Goal: Task Accomplishment & Management: Complete application form

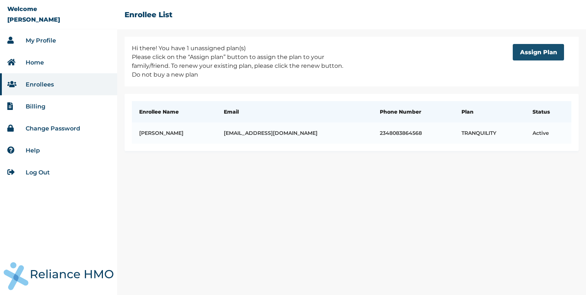
click at [535, 53] on button "Assign Plan" at bounding box center [537, 52] width 51 height 16
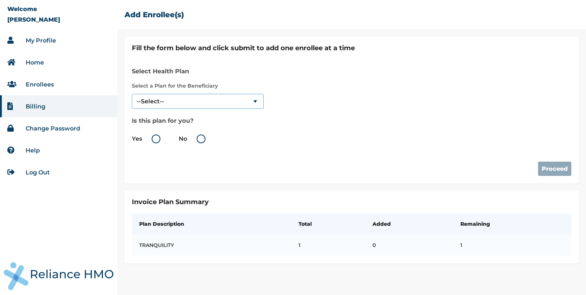
click at [175, 96] on select "--Select-- TRANQUILITY" at bounding box center [198, 101] width 132 height 15
select select "1063"
click at [132, 94] on select "--Select-- TRANQUILITY" at bounding box center [198, 101] width 132 height 15
click at [201, 137] on label "No" at bounding box center [194, 138] width 30 height 9
click at [194, 137] on input "No" at bounding box center [189, 139] width 12 height 12
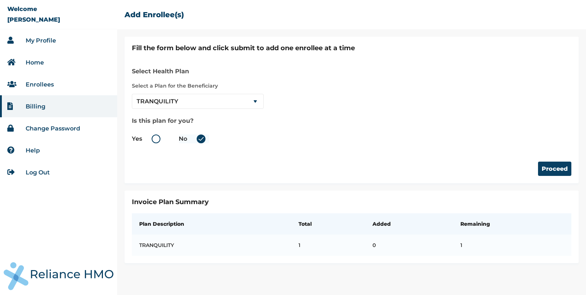
radio input "true"
click at [548, 165] on button "Proceed" at bounding box center [554, 168] width 33 height 14
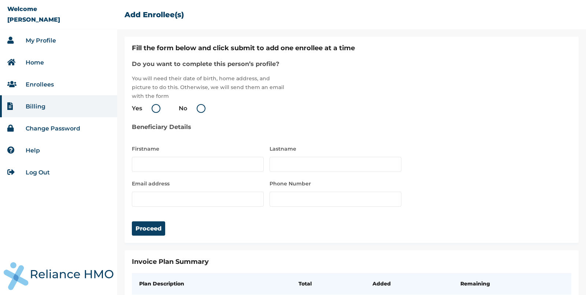
click at [155, 108] on label "Yes" at bounding box center [148, 108] width 32 height 9
click at [149, 108] on input "Yes" at bounding box center [144, 108] width 12 height 12
radio input "true"
type input "Cara"
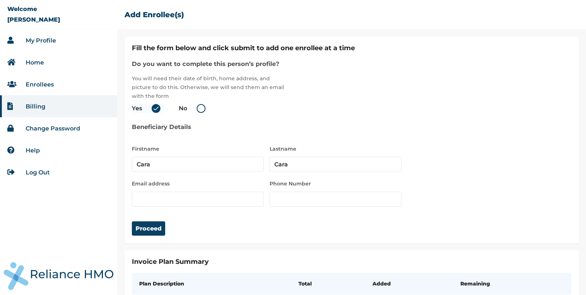
type input "[EMAIL_ADDRESS][DOMAIN_NAME]"
type input "157"
click at [168, 198] on input "[EMAIL_ADDRESS][DOMAIN_NAME]" at bounding box center [198, 198] width 132 height 15
type input "[EMAIL_ADDRESS][DOMAIN_NAME]"
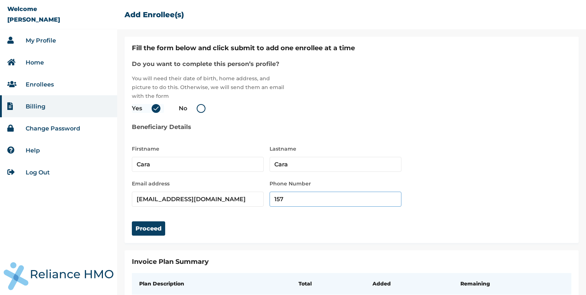
click at [297, 197] on input "157" at bounding box center [335, 198] width 132 height 15
type input "9083562728"
click at [179, 169] on input "Cara" at bounding box center [198, 164] width 132 height 15
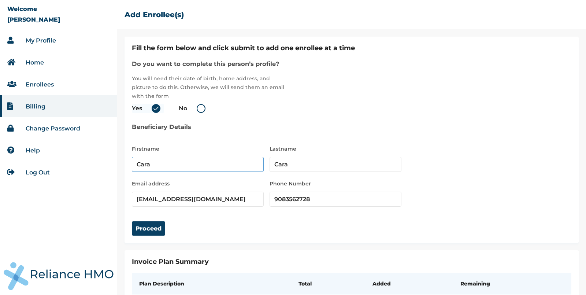
click at [179, 169] on input "Cara" at bounding box center [198, 164] width 132 height 15
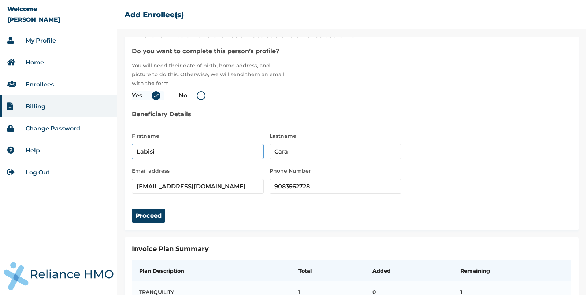
type input "Labisi"
click at [197, 183] on input "[EMAIL_ADDRESS][DOMAIN_NAME]" at bounding box center [198, 186] width 132 height 15
click at [149, 216] on button "Proceed" at bounding box center [148, 215] width 33 height 14
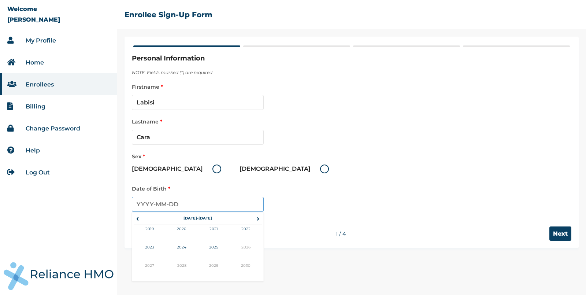
click at [183, 207] on input "text" at bounding box center [198, 204] width 132 height 15
click at [139, 217] on span "‹" at bounding box center [138, 218] width 8 height 9
click at [179, 227] on td "2000" at bounding box center [182, 233] width 32 height 18
click at [163, 204] on input "text" at bounding box center [198, 204] width 132 height 15
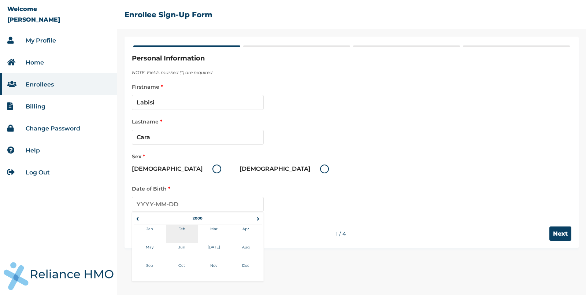
click at [181, 228] on td "Feb" at bounding box center [182, 233] width 32 height 18
click at [199, 238] on td "2" at bounding box center [197, 239] width 18 height 10
type input "[DATE]"
click at [161, 167] on label "[DEMOGRAPHIC_DATA]" at bounding box center [178, 168] width 93 height 9
click at [202, 167] on input "[DEMOGRAPHIC_DATA]" at bounding box center [208, 169] width 12 height 12
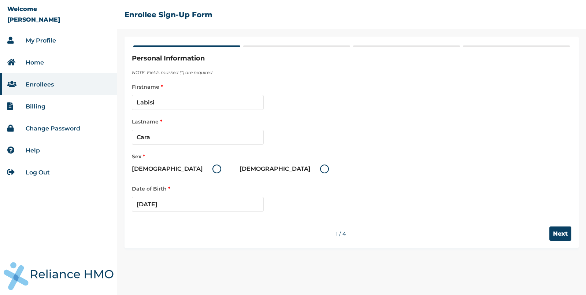
radio input "true"
click at [557, 235] on input "Next" at bounding box center [560, 233] width 22 height 14
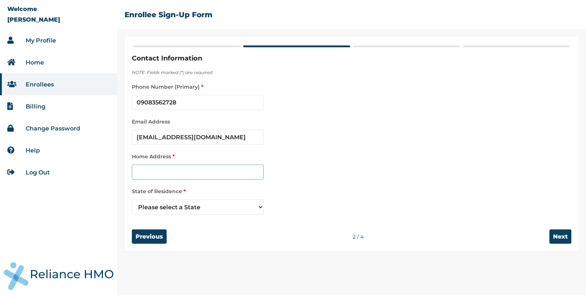
click at [217, 175] on input "text" at bounding box center [198, 171] width 132 height 15
type input "[STREET_ADDRESS]"
select select "25"
click at [556, 235] on input "Next" at bounding box center [560, 236] width 22 height 14
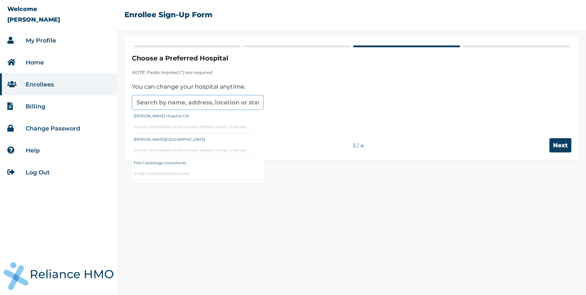
click at [195, 102] on input "text" at bounding box center [198, 102] width 132 height 15
type input "[PERSON_NAME] Hospital Cdl"
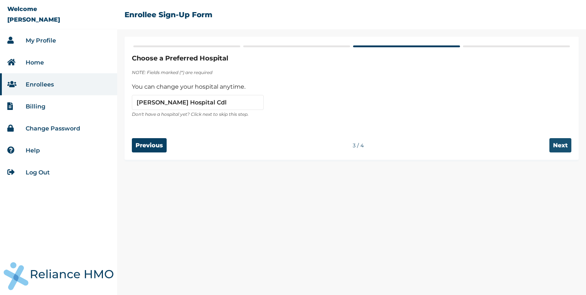
click at [564, 144] on input "Next" at bounding box center [560, 145] width 22 height 14
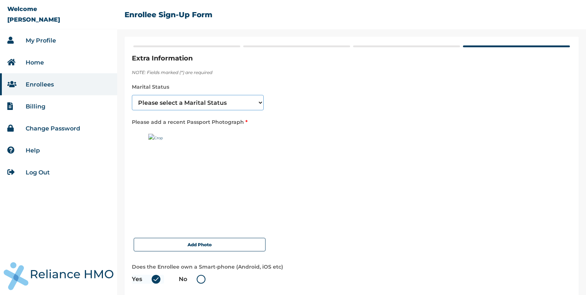
click at [224, 100] on select "Please select a Marital Status [DEMOGRAPHIC_DATA] Married [DEMOGRAPHIC_DATA] Wi…" at bounding box center [198, 102] width 132 height 15
select select "4"
click at [132, 95] on select "Please select a Marital Status [DEMOGRAPHIC_DATA] Married [DEMOGRAPHIC_DATA] Wi…" at bounding box center [198, 102] width 132 height 15
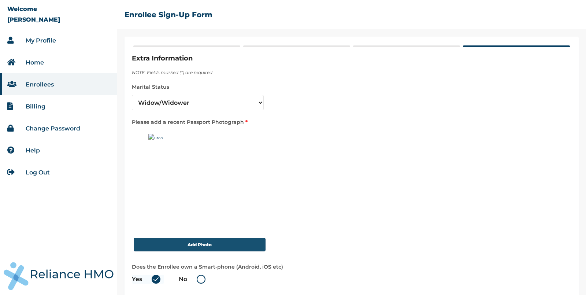
click at [186, 239] on button "Add Photo" at bounding box center [200, 245] width 132 height 14
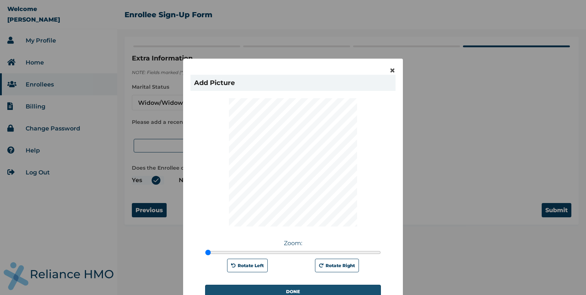
click at [284, 286] on button "DONE" at bounding box center [293, 291] width 176 height 14
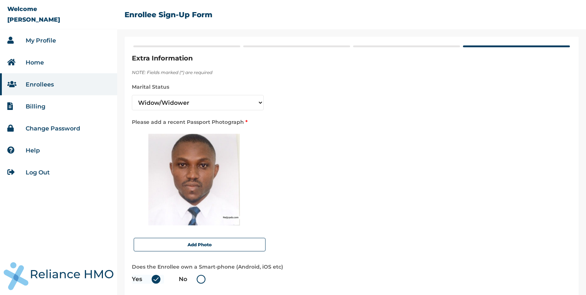
scroll to position [35, 0]
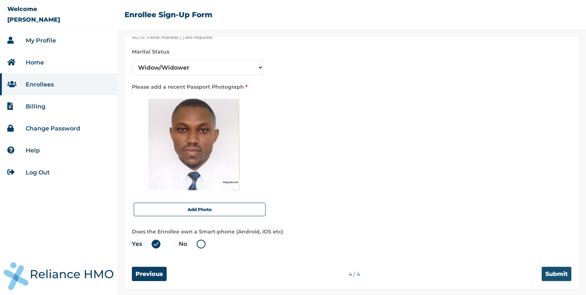
click at [558, 274] on input "Submit" at bounding box center [556, 273] width 30 height 14
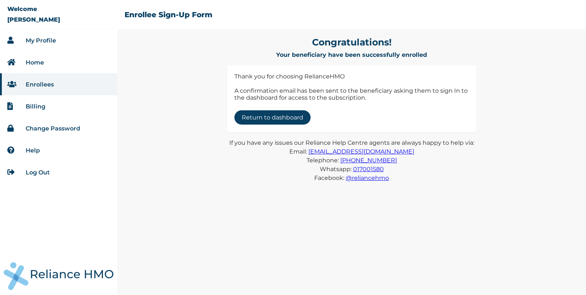
click at [279, 113] on link "Return to dashboard" at bounding box center [272, 117] width 76 height 14
